Goal: Check status: Check status

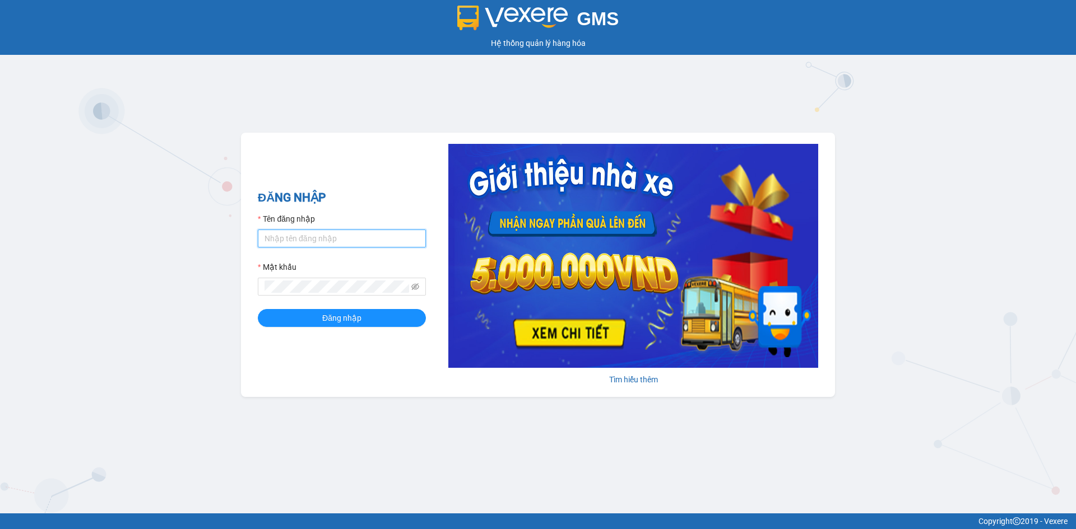
click at [342, 233] on input "Tên đăng nhập" at bounding box center [342, 239] width 168 height 18
type input "hongphuc.tienoanh"
click at [258, 309] on button "Đăng nhập" at bounding box center [342, 318] width 168 height 18
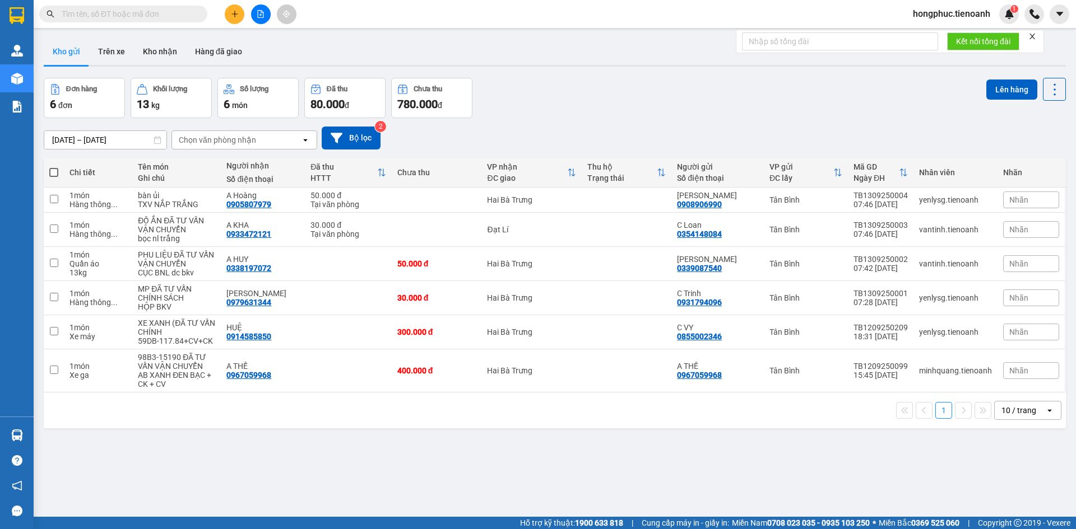
click at [146, 17] on input "text" at bounding box center [128, 14] width 132 height 12
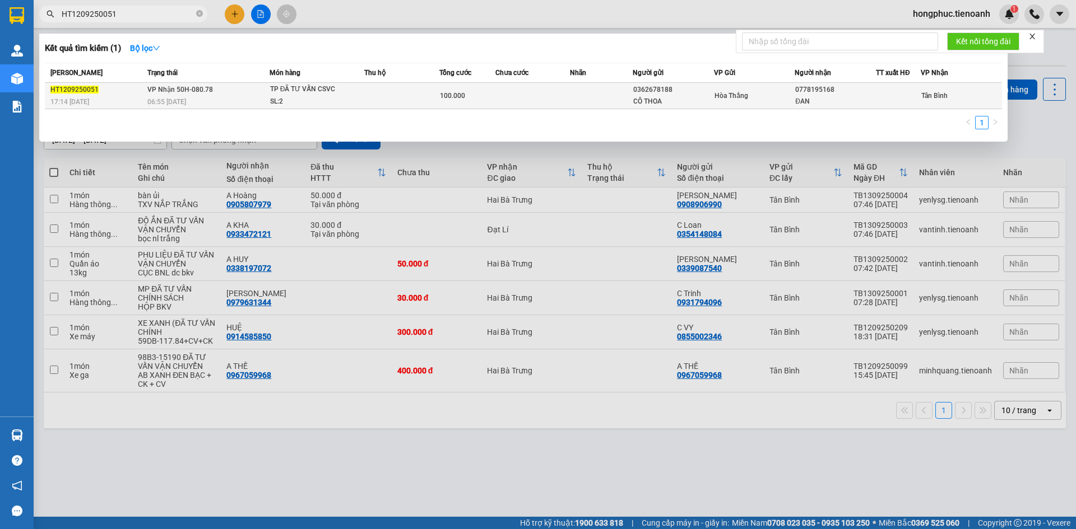
type input "HT1209250051"
click at [169, 91] on span "VP Nhận 50H-080.78" at bounding box center [180, 90] width 66 height 8
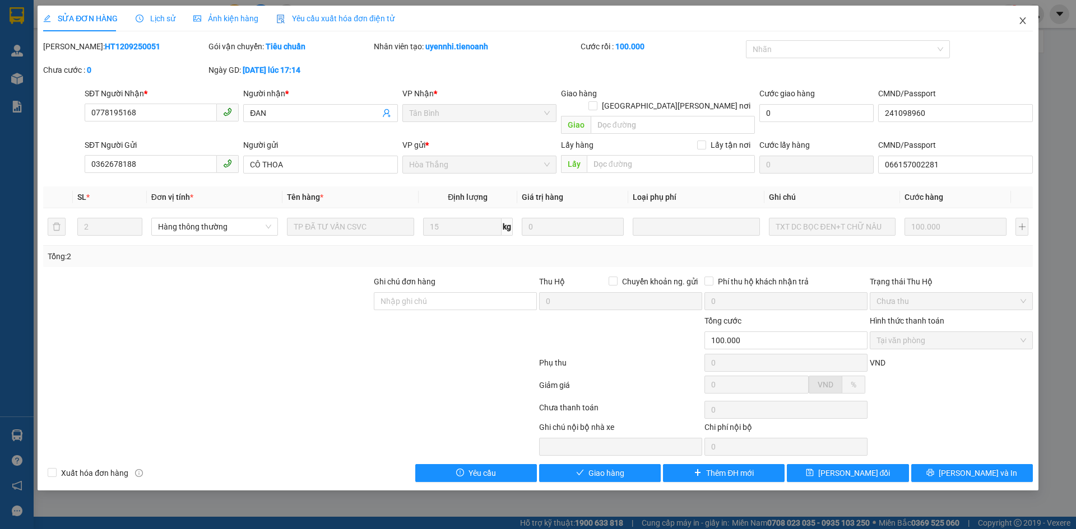
drag, startPoint x: 1019, startPoint y: 19, endPoint x: 278, endPoint y: 6, distance: 741.4
click at [1021, 19] on icon "close" at bounding box center [1022, 20] width 9 height 9
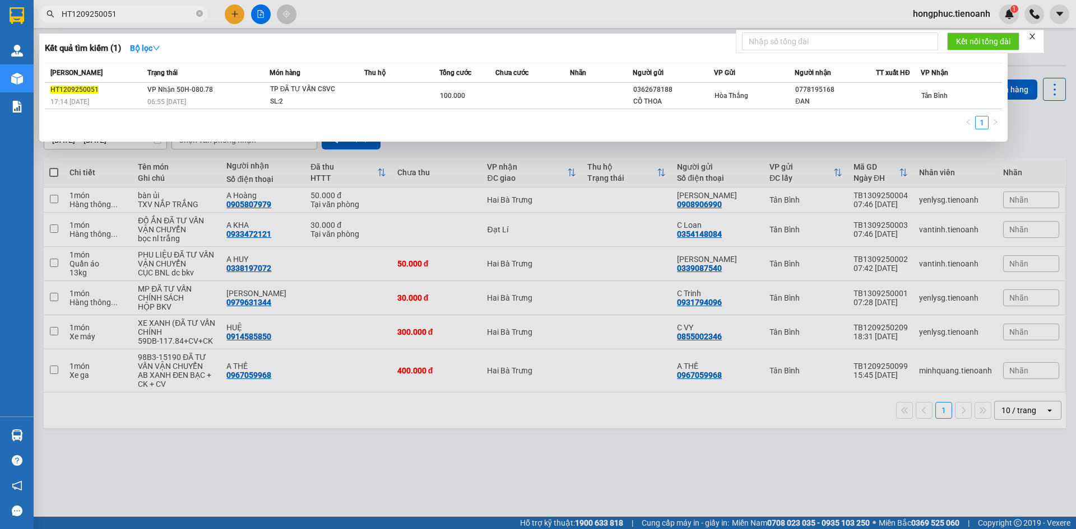
click at [135, 13] on input "HT1209250051" at bounding box center [128, 14] width 132 height 12
click at [198, 16] on icon "close-circle" at bounding box center [199, 13] width 7 height 7
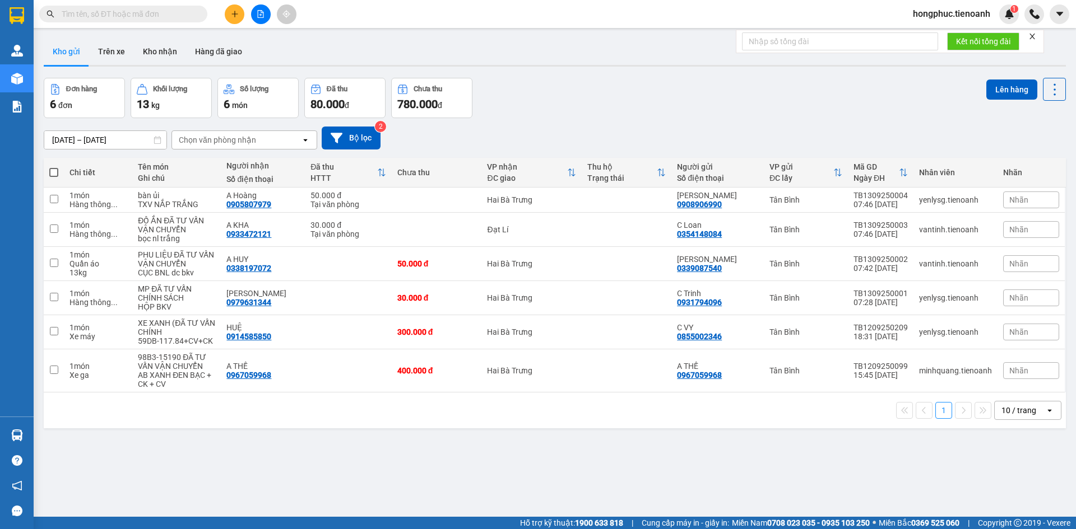
paste input "0973413539"
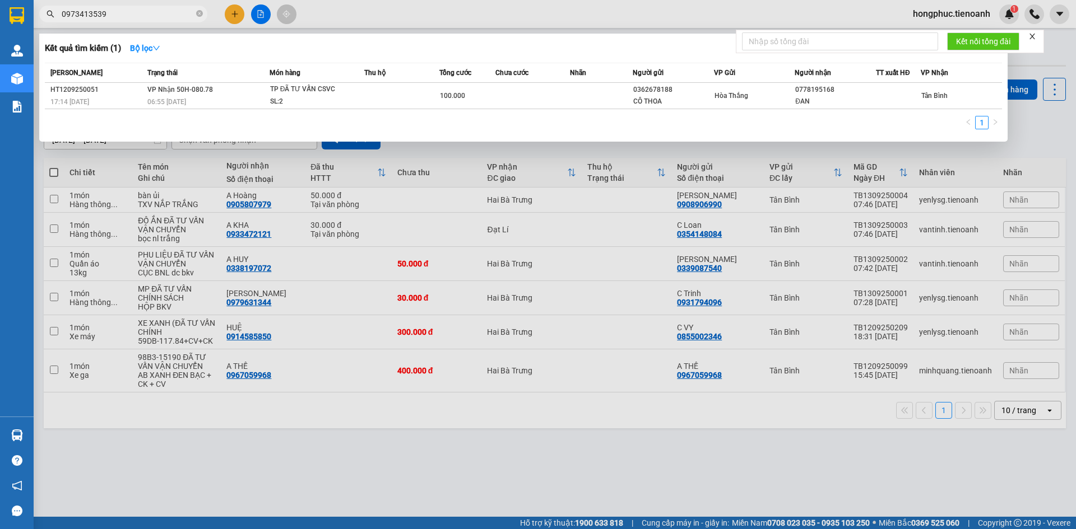
click at [142, 15] on input "0973413539" at bounding box center [128, 14] width 132 height 12
type input "0973413539"
click at [201, 14] on icon "close-circle" at bounding box center [199, 13] width 7 height 7
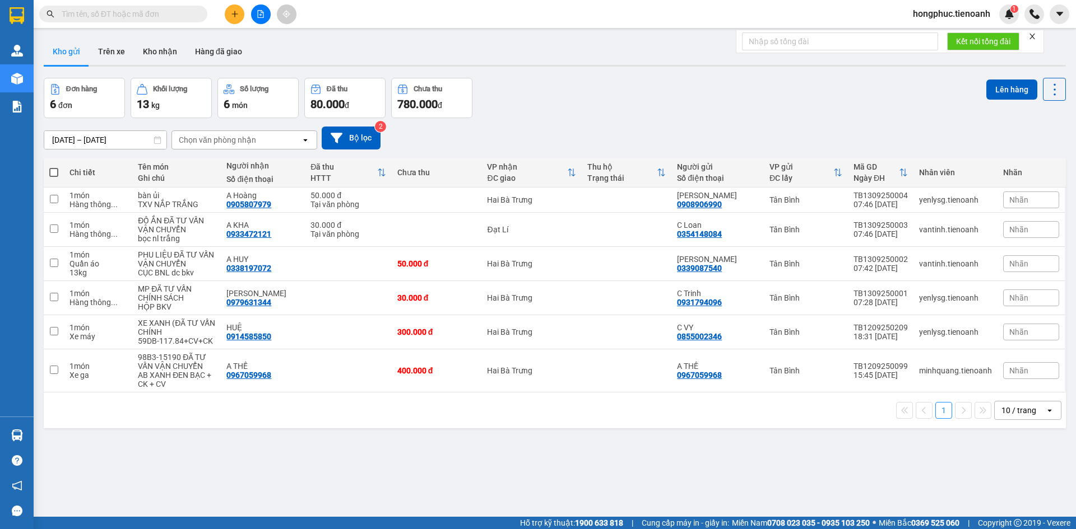
paste input "0973413539"
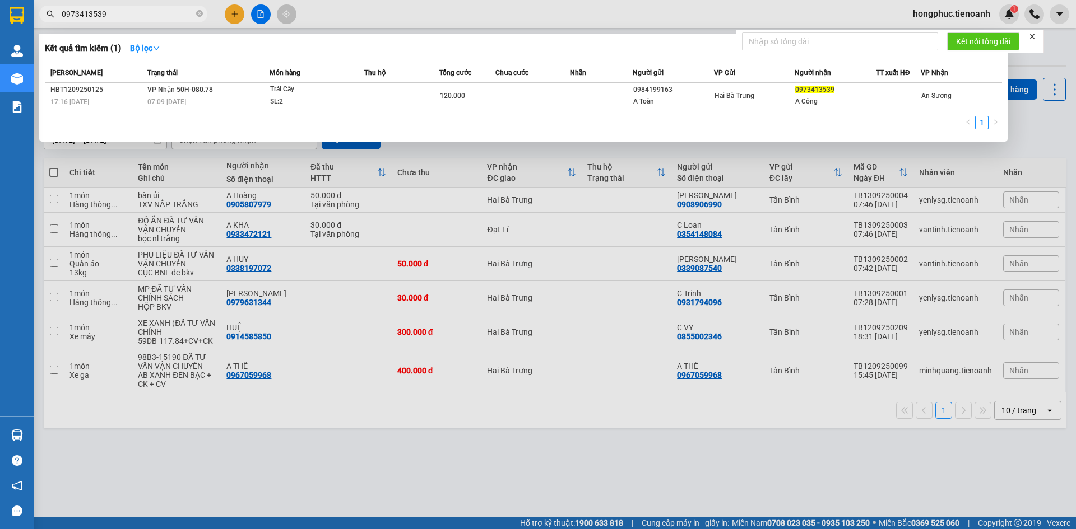
type input "0973413539"
click at [201, 11] on icon "close-circle" at bounding box center [199, 13] width 7 height 7
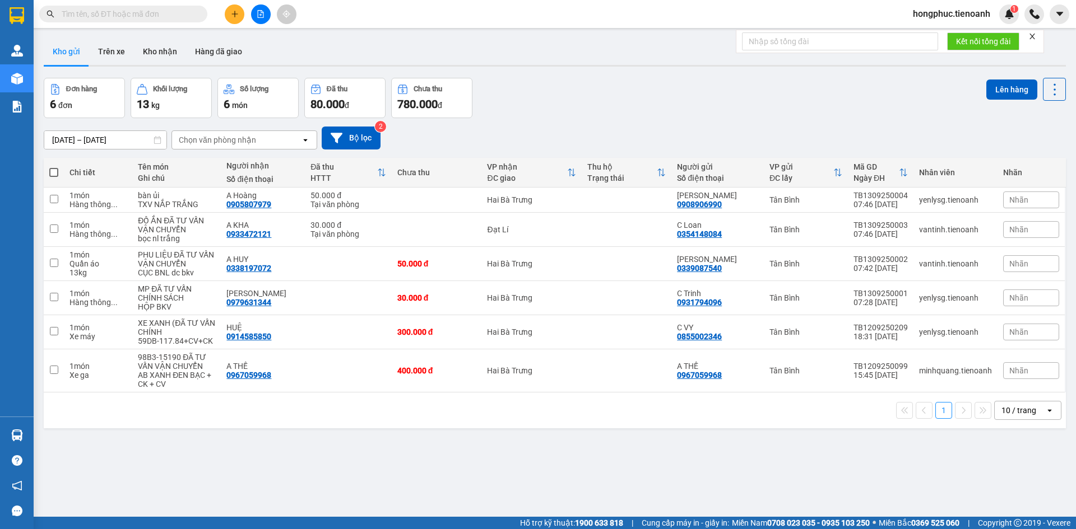
paste input "0777790409"
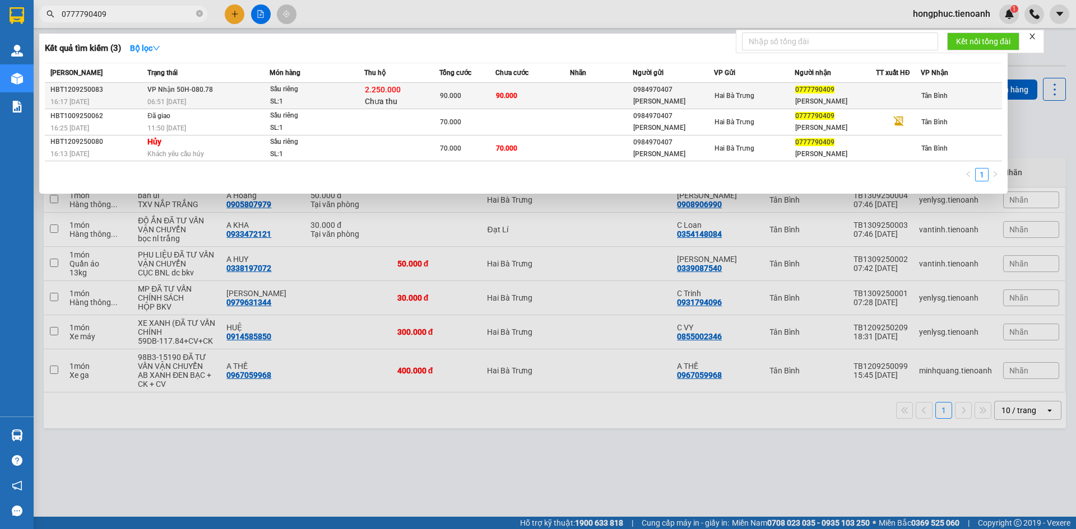
type input "0777790409"
click at [186, 101] on span "06:51 [DATE]" at bounding box center [166, 102] width 39 height 8
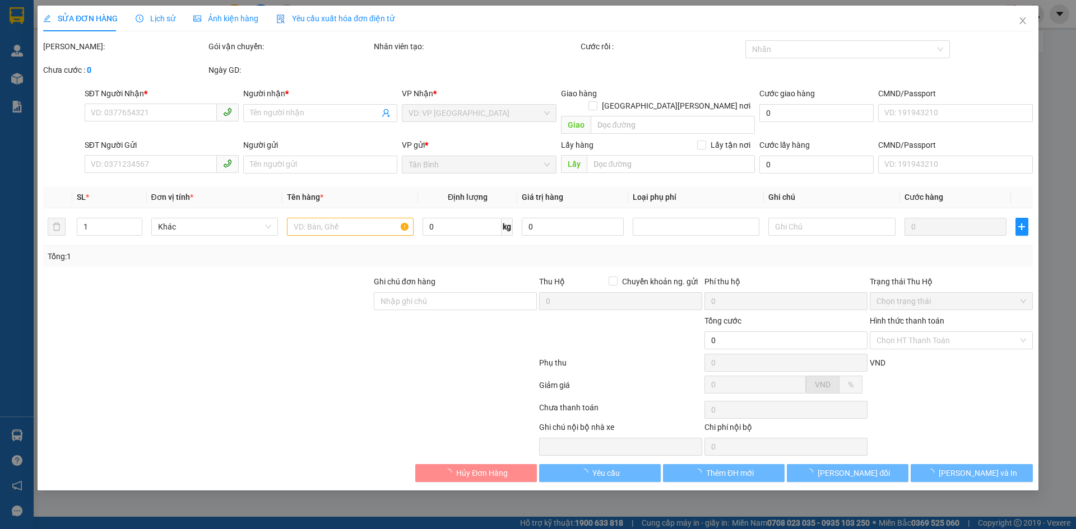
type input "0777790409"
type input "[PERSON_NAME]"
type input "0984970407"
type input "[PERSON_NAME]"
type input "TH CR"
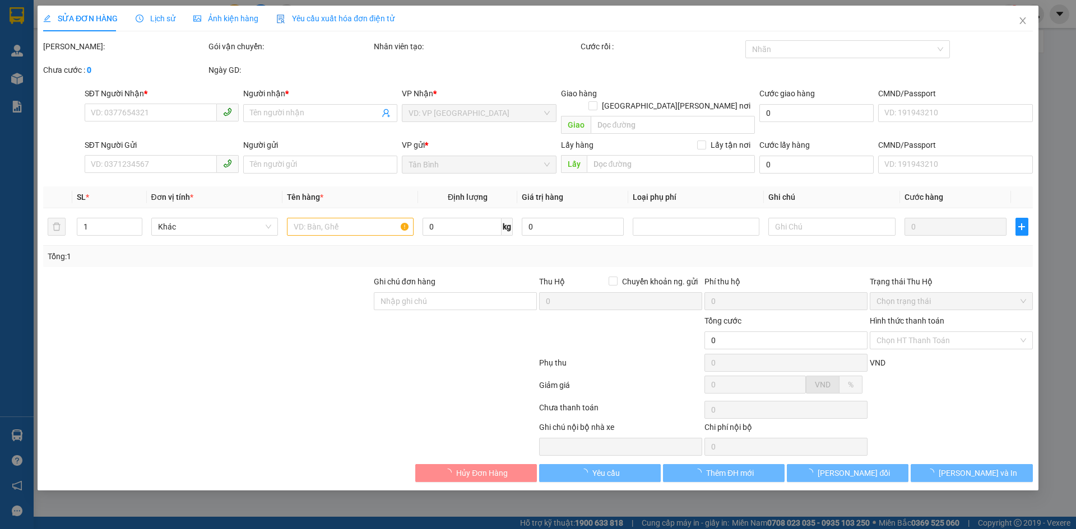
type input "2.250.000"
type input "90.000"
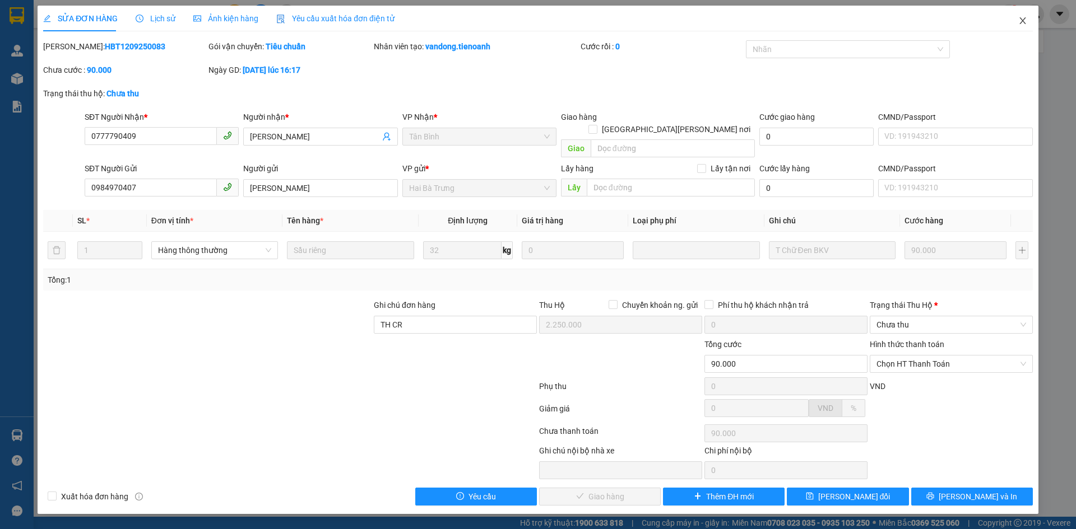
click at [1023, 17] on icon "close" at bounding box center [1022, 20] width 9 height 9
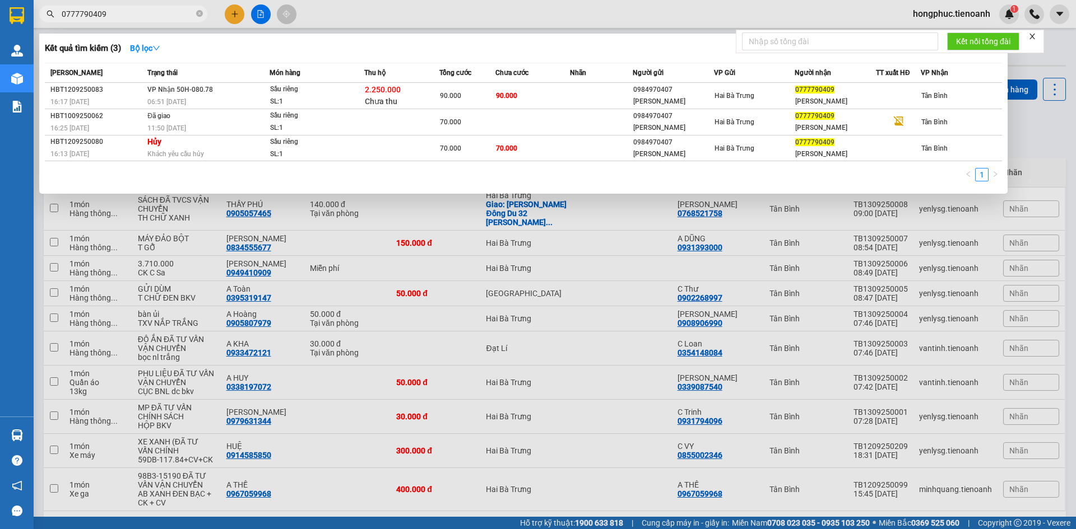
click at [136, 12] on input "0777790409" at bounding box center [128, 14] width 132 height 12
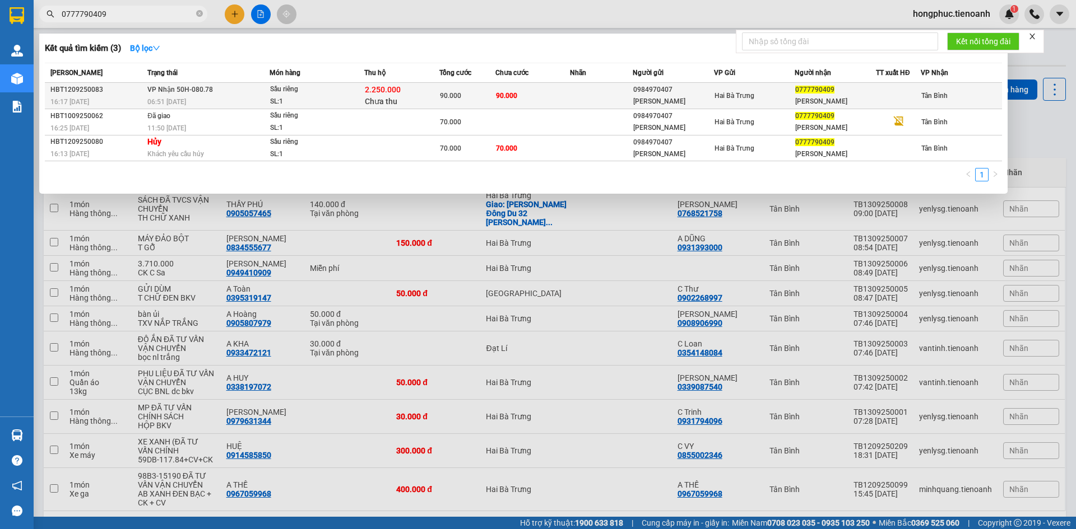
click at [203, 101] on div "06:51 [DATE]" at bounding box center [208, 102] width 122 height 12
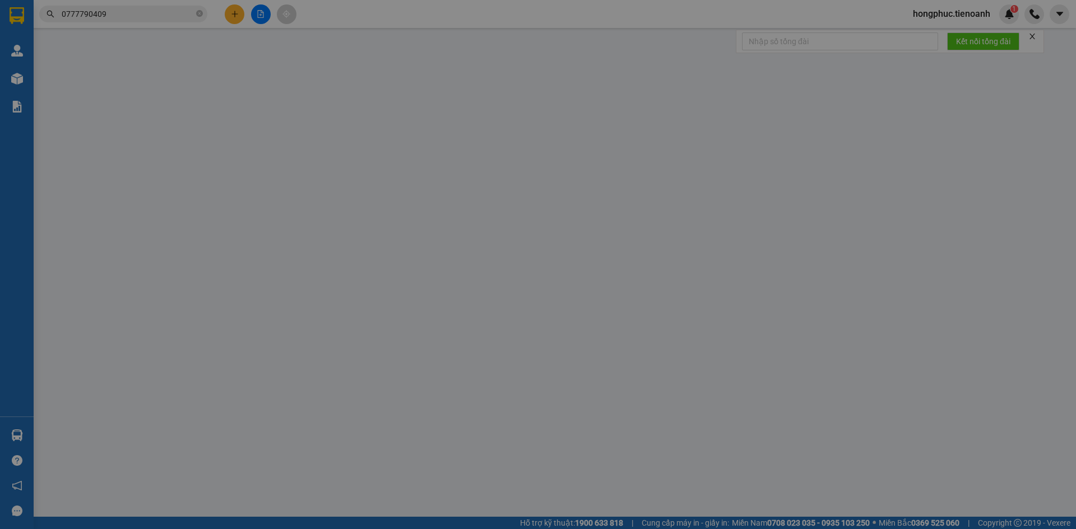
type input "0777790409"
type input "[PERSON_NAME]"
type input "0984970407"
type input "[PERSON_NAME]"
type input "TH CR"
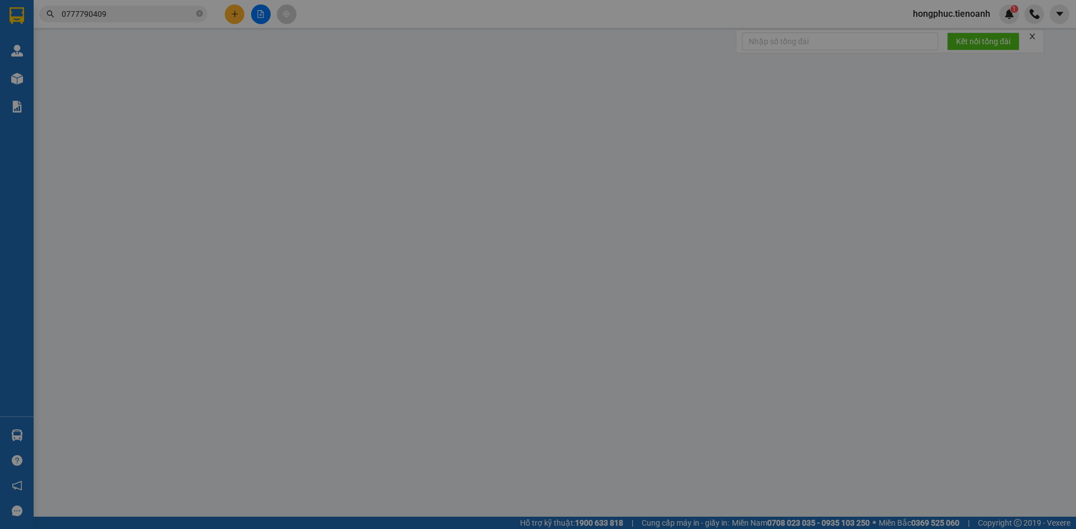
type input "2.250.000"
type input "90.000"
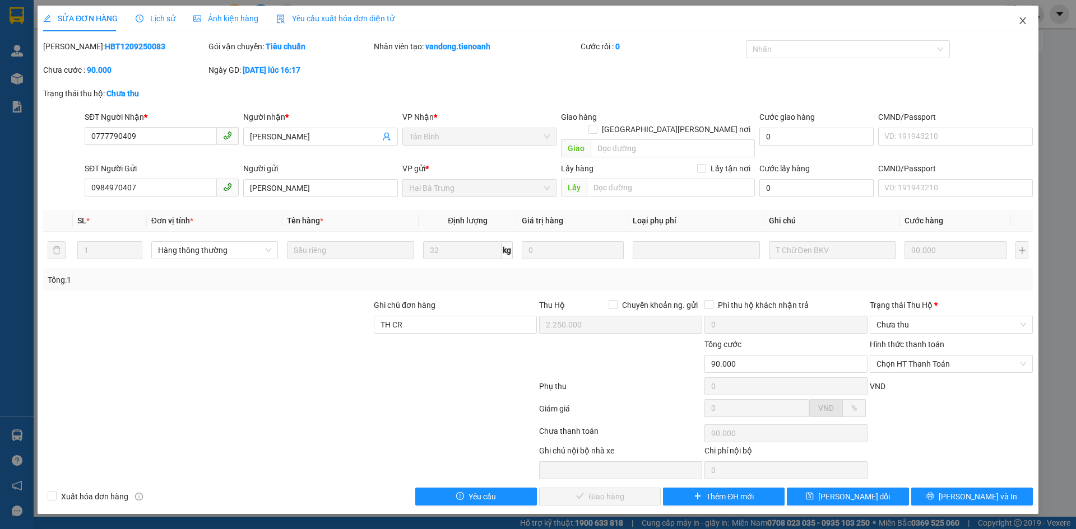
click at [1014, 20] on span "Close" at bounding box center [1022, 21] width 31 height 31
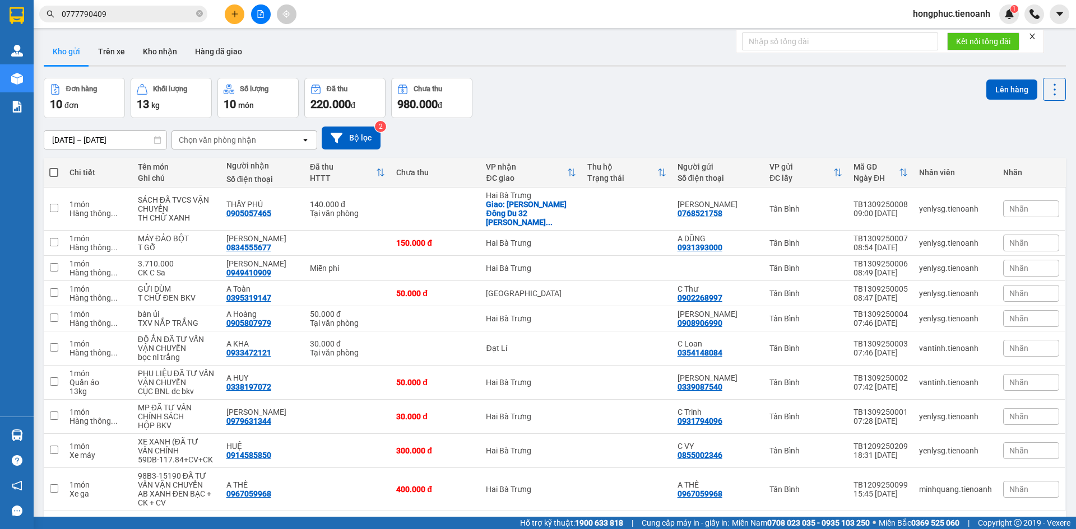
click at [127, 11] on input "0777790409" at bounding box center [128, 14] width 132 height 12
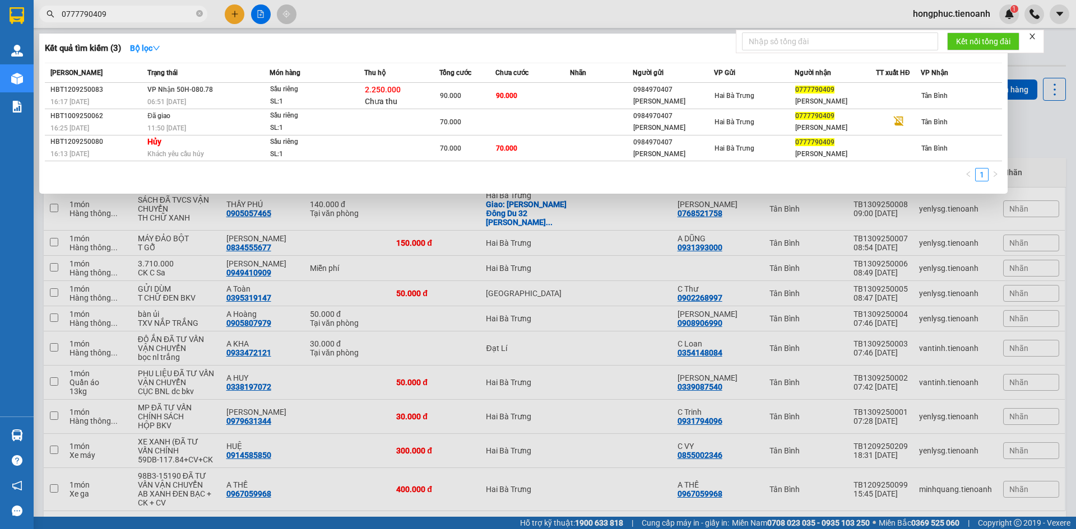
click at [143, 7] on span "0777790409" at bounding box center [123, 14] width 168 height 17
drag, startPoint x: 142, startPoint y: 7, endPoint x: 110, endPoint y: 16, distance: 33.3
click at [108, 17] on input "0777790409" at bounding box center [128, 14] width 132 height 12
click at [110, 16] on input "0777790409" at bounding box center [128, 14] width 132 height 12
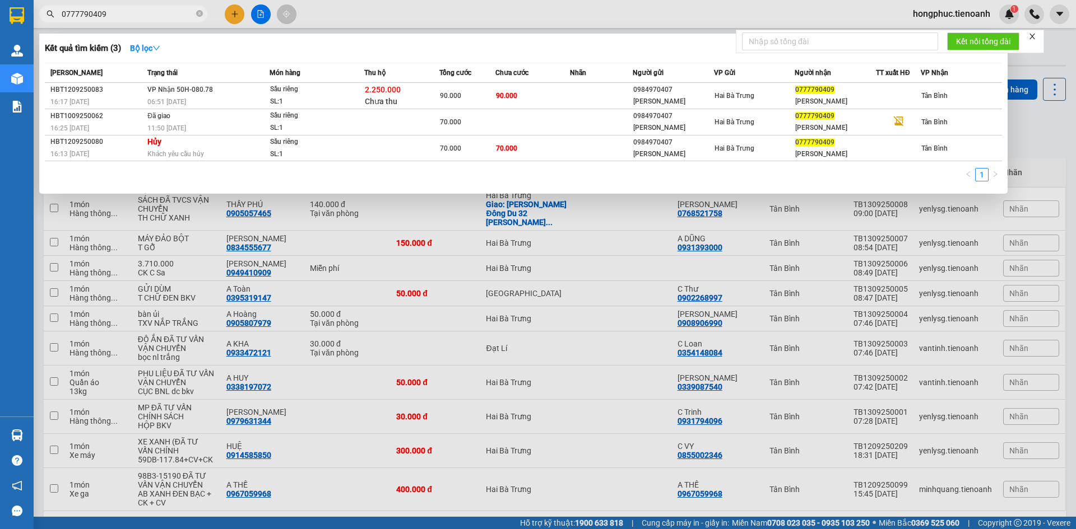
drag, startPoint x: 110, startPoint y: 16, endPoint x: 121, endPoint y: 10, distance: 12.3
click at [121, 10] on input "0777790409" at bounding box center [128, 14] width 132 height 12
